Goal: Task Accomplishment & Management: Manage account settings

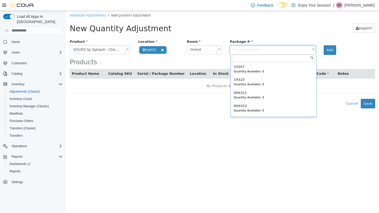
scroll to position [503, 0]
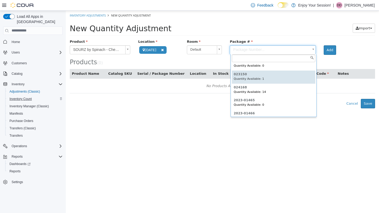
click at [20, 97] on span "Inventory Count" at bounding box center [20, 99] width 22 height 4
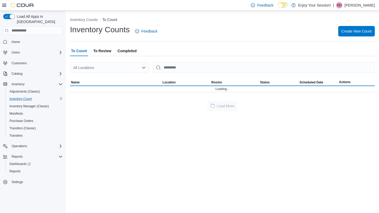
click at [104, 51] on span "To Review" at bounding box center [102, 51] width 18 height 11
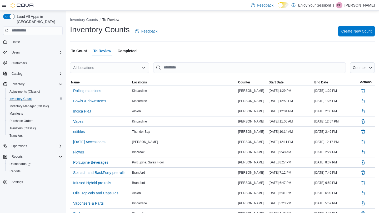
click at [76, 51] on span "To Count" at bounding box center [79, 51] width 16 height 11
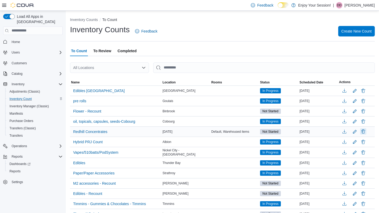
click at [363, 132] on button "Delete" at bounding box center [363, 132] width 6 height 6
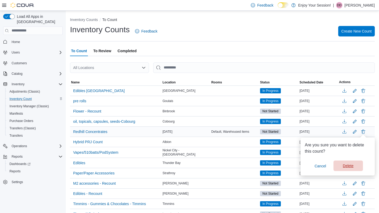
click at [348, 162] on span "Delete" at bounding box center [347, 166] width 23 height 11
